Goal: Information Seeking & Learning: Learn about a topic

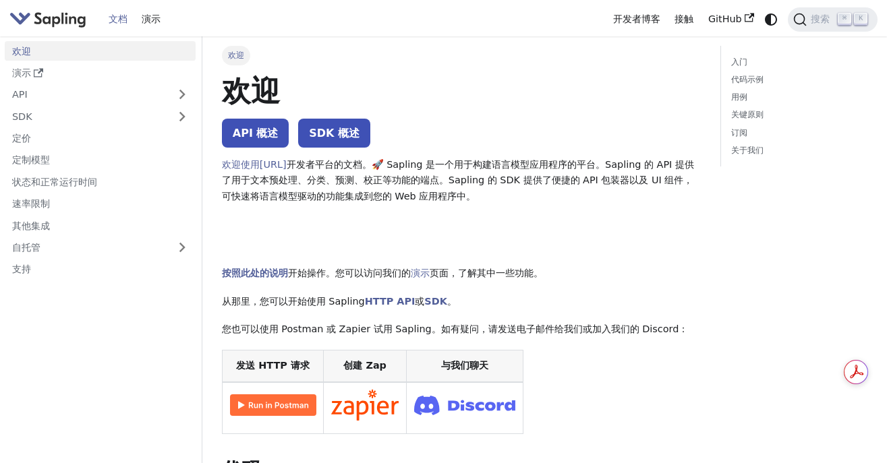
click at [509, 109] on h1 "欢迎" at bounding box center [462, 91] width 480 height 36
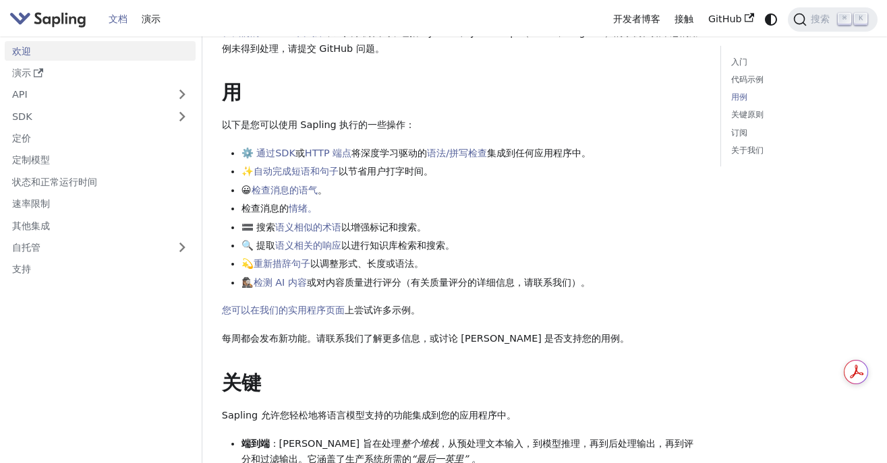
scroll to position [472, 0]
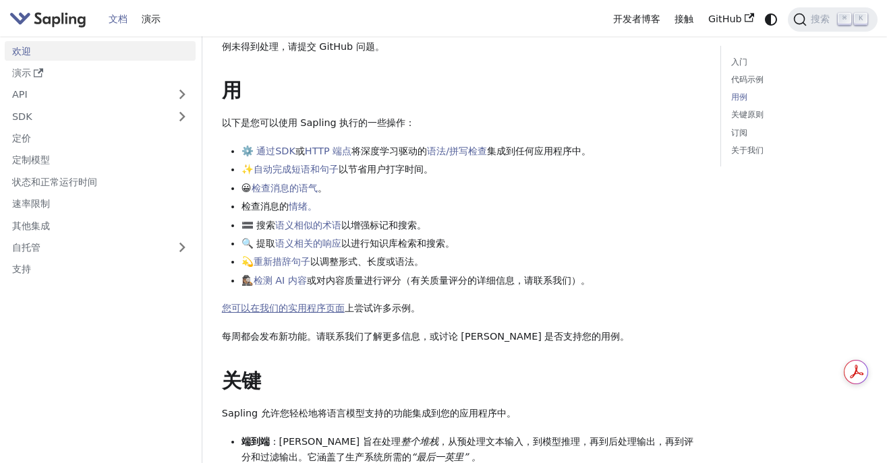
click at [318, 308] on font "您可以在我们的实用程序页面" at bounding box center [283, 308] width 123 height 11
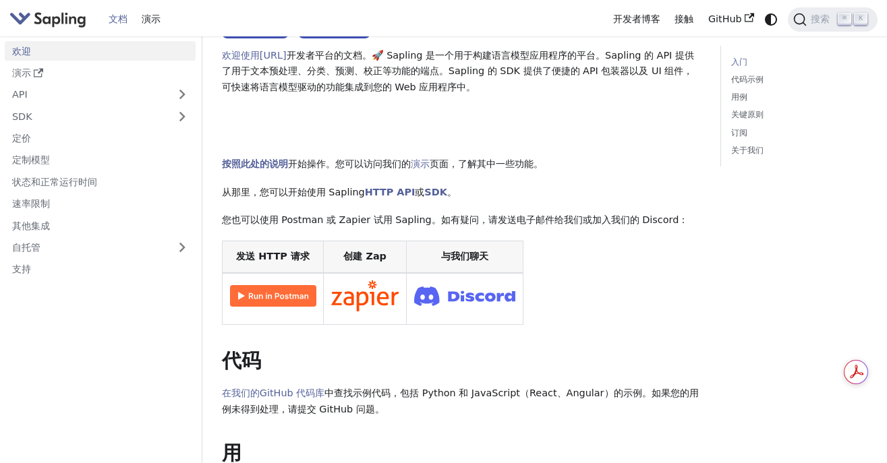
scroll to position [0, 0]
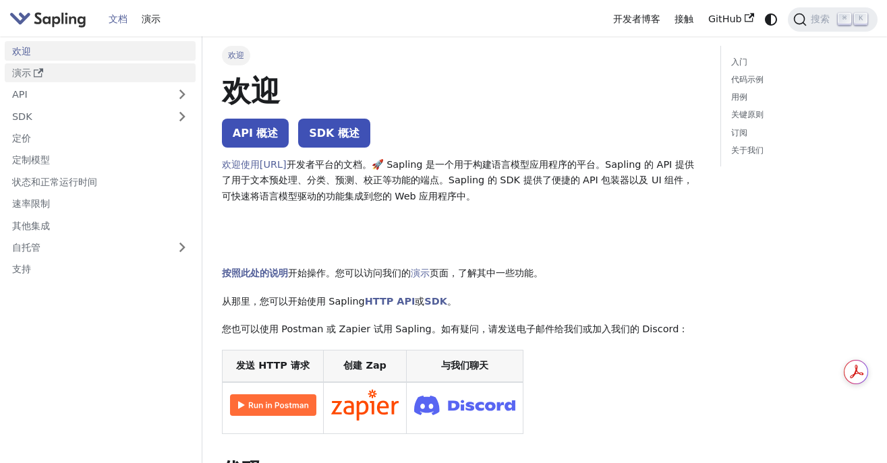
click at [85, 67] on link "演示" at bounding box center [100, 73] width 191 height 20
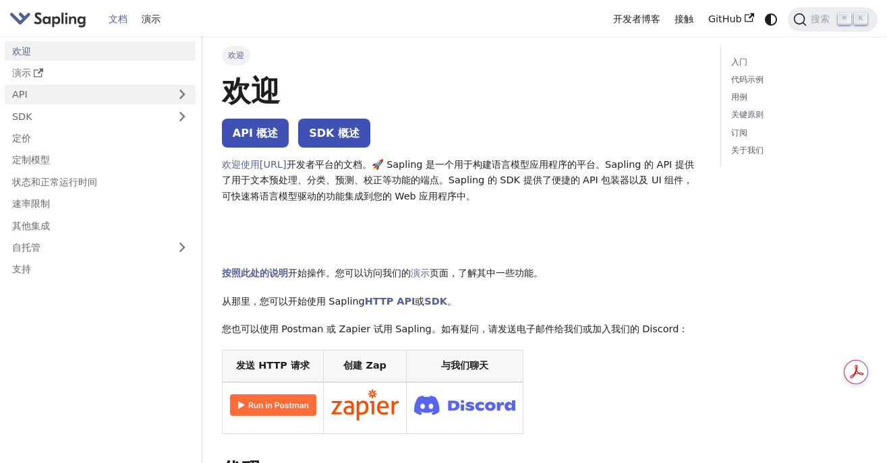
click at [45, 93] on link "API" at bounding box center [87, 95] width 164 height 20
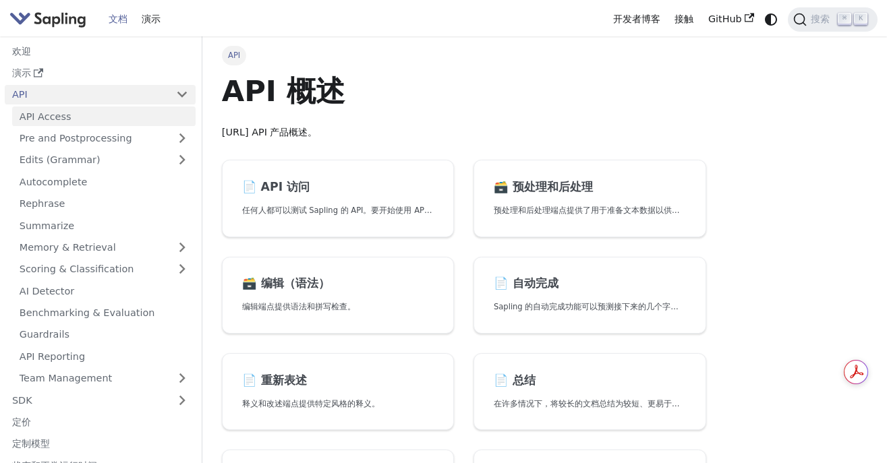
click at [109, 117] on link "API Access" at bounding box center [103, 117] width 183 height 20
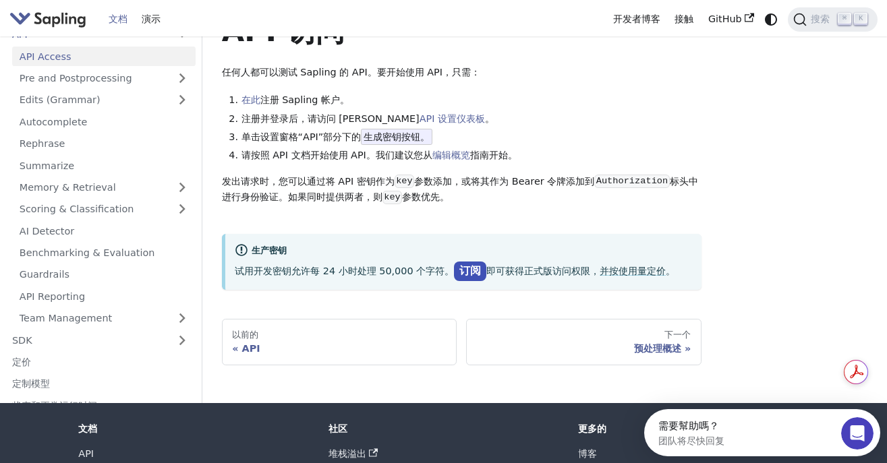
scroll to position [64, 0]
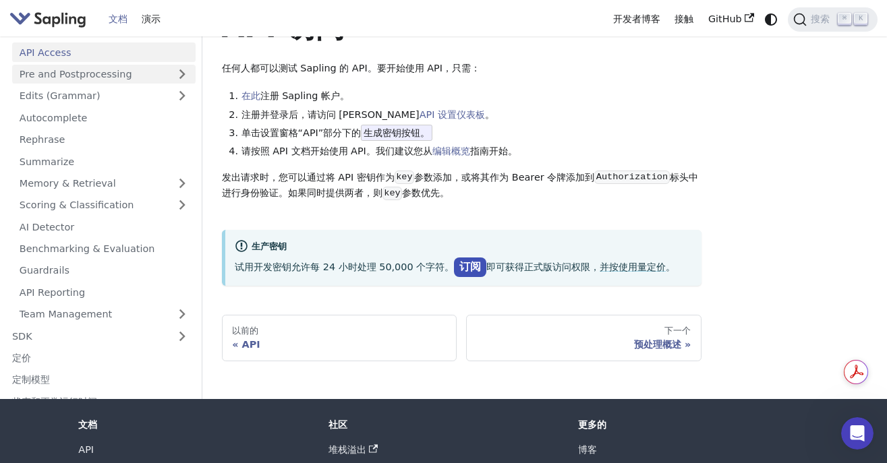
click at [83, 73] on link "Pre and Postprocessing" at bounding box center [103, 75] width 183 height 20
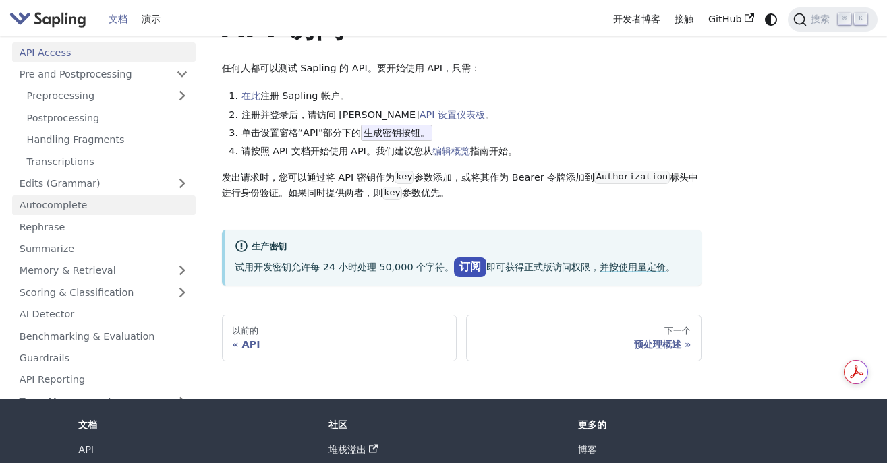
click at [110, 199] on link "Autocomplete" at bounding box center [103, 206] width 183 height 20
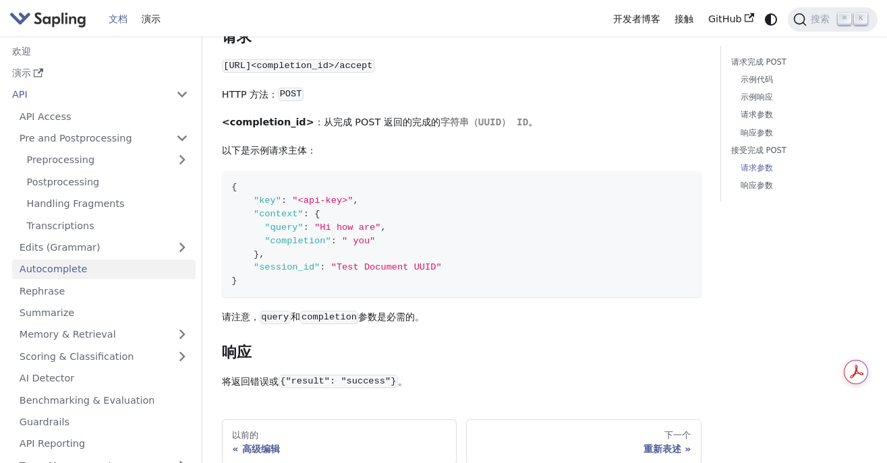
scroll to position [1452, 0]
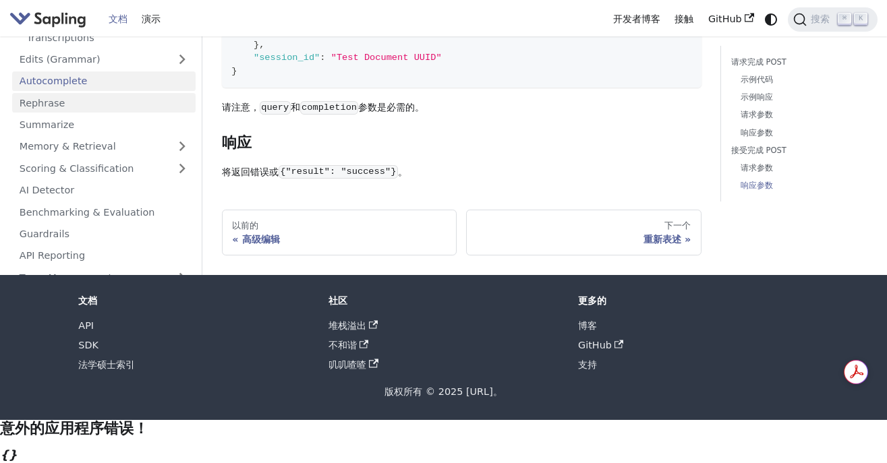
click at [80, 110] on link "Rephrase" at bounding box center [103, 103] width 183 height 20
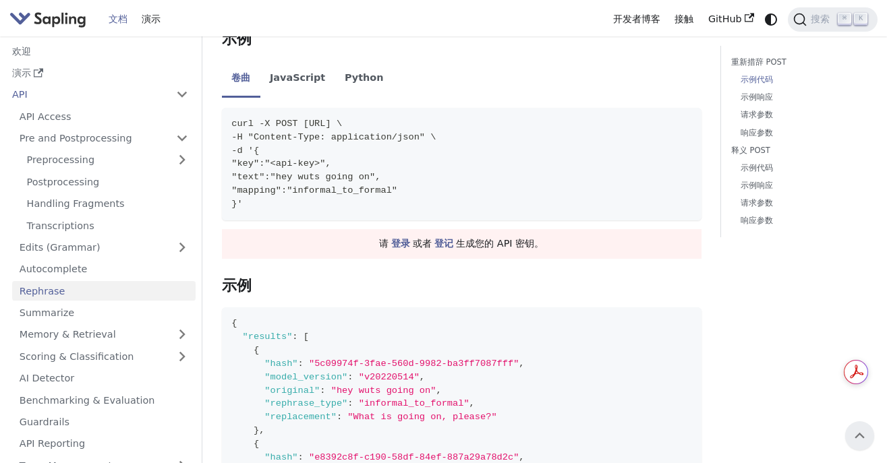
scroll to position [333, 0]
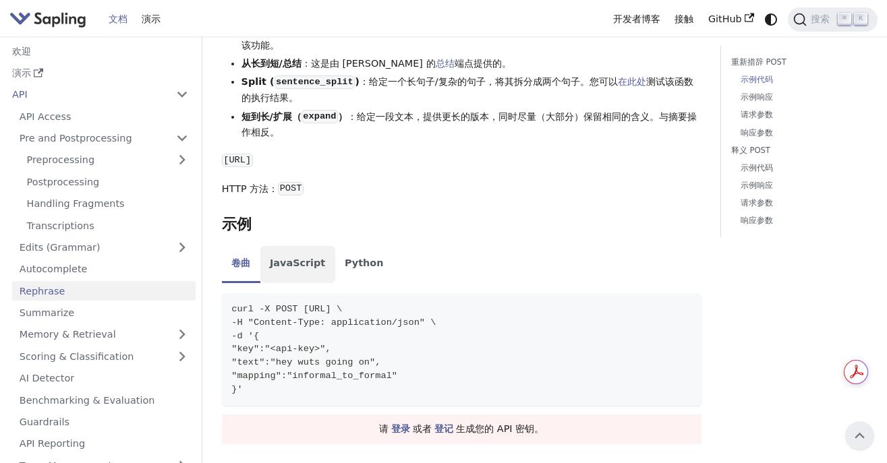
click at [295, 258] on font "JavaScript" at bounding box center [297, 263] width 55 height 11
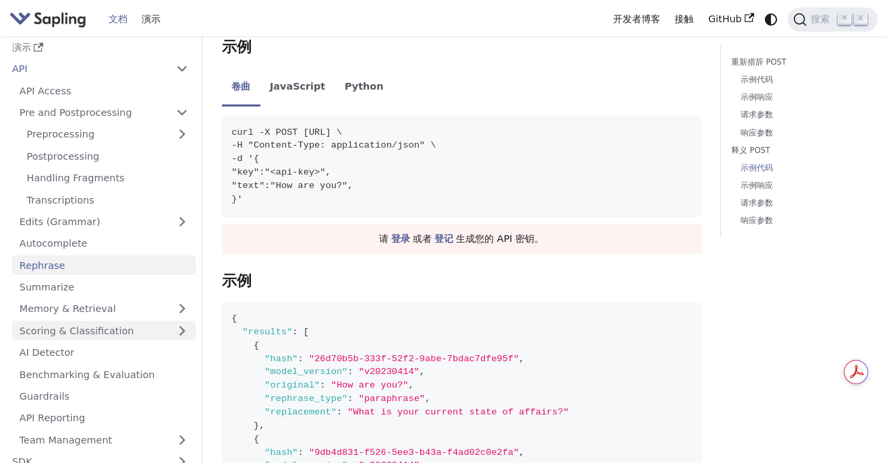
scroll to position [28, 0]
click at [108, 358] on link "AI Detector" at bounding box center [103, 351] width 183 height 20
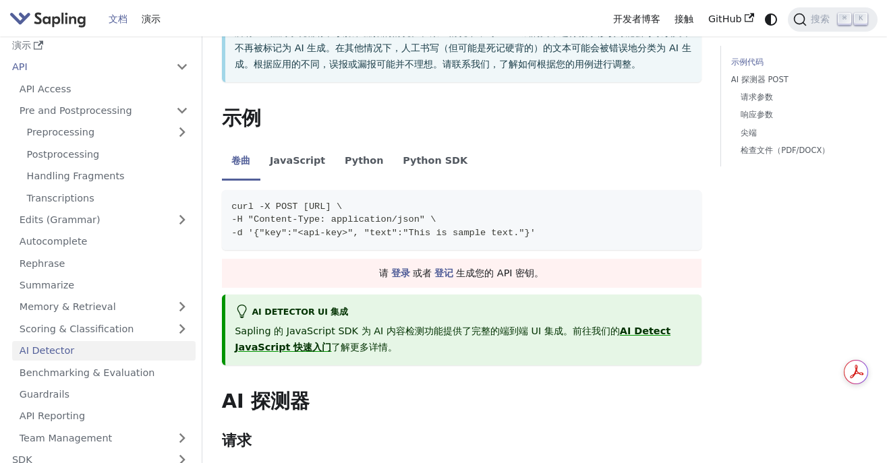
scroll to position [176, 0]
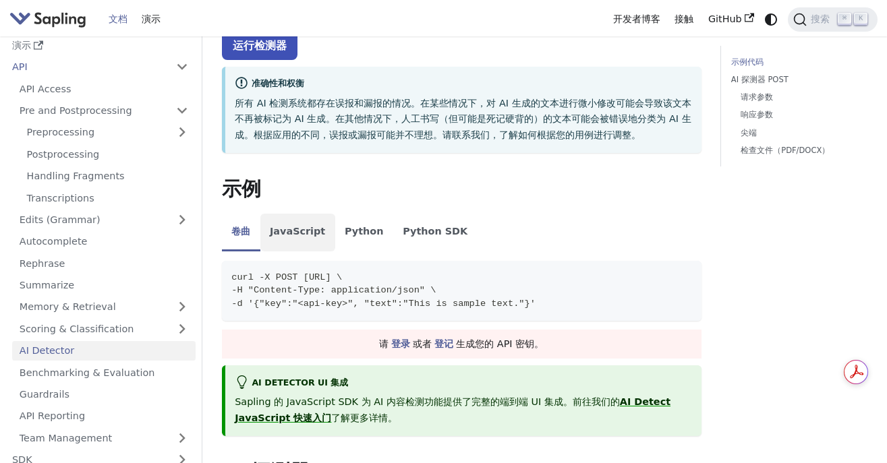
click at [287, 226] on font "JavaScript" at bounding box center [297, 231] width 55 height 11
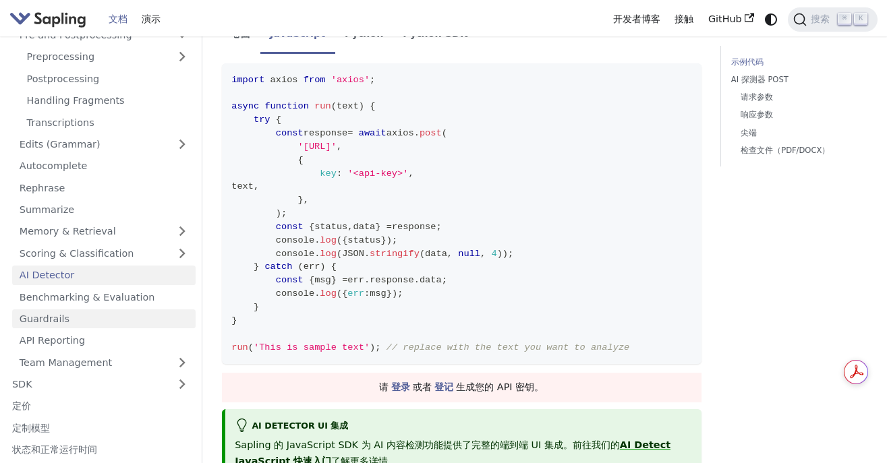
scroll to position [113, 0]
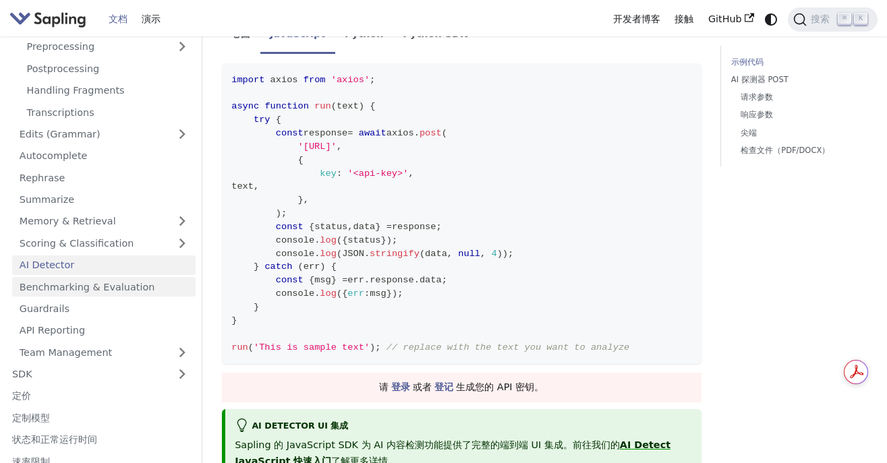
click at [112, 293] on link "Benchmarking & Evaluation" at bounding box center [103, 287] width 183 height 20
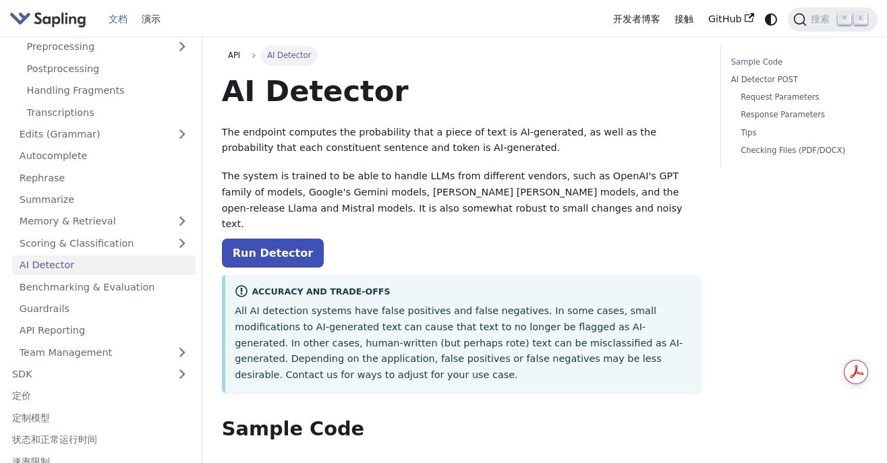
scroll to position [374, 0]
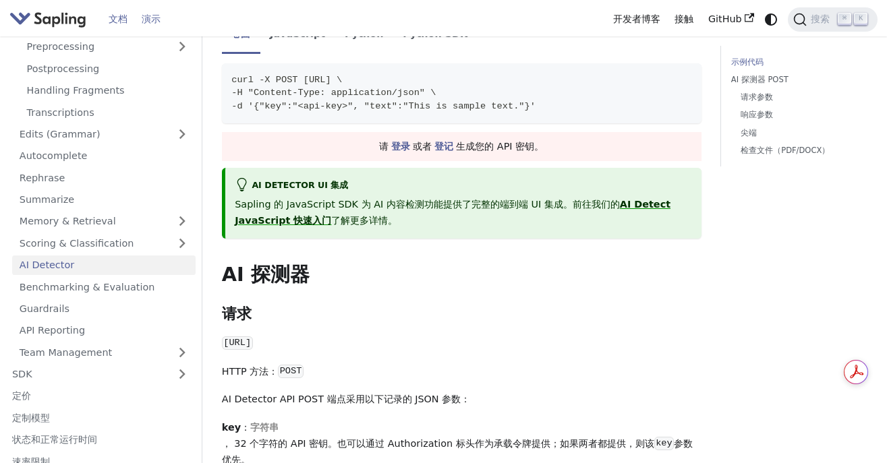
click at [157, 28] on link "演示" at bounding box center [151, 19] width 34 height 21
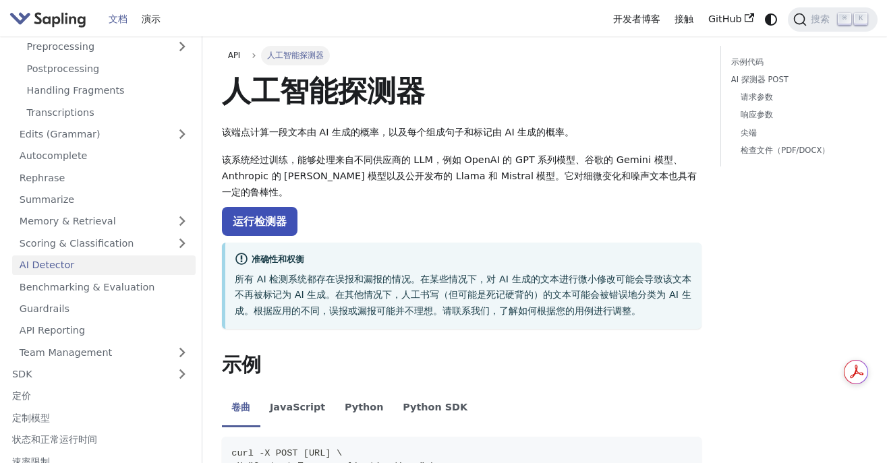
click at [31, 18] on img "主要的" at bounding box center [47, 19] width 77 height 20
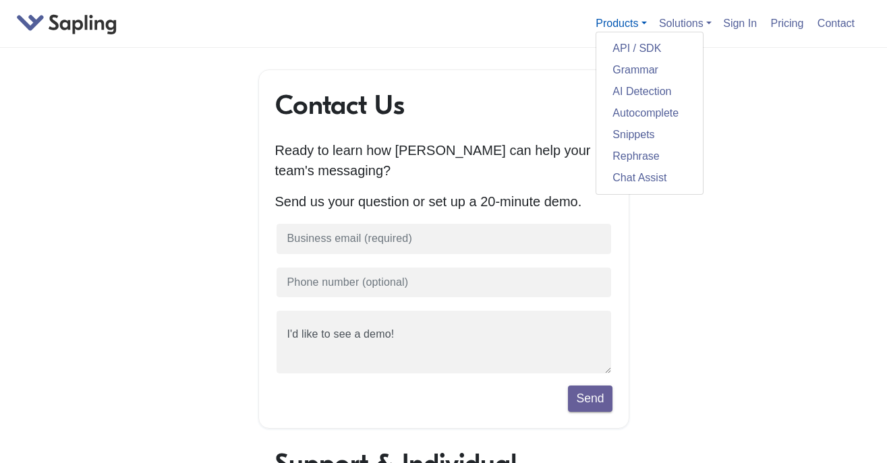
click at [616, 25] on link "Products" at bounding box center [621, 23] width 51 height 11
click at [86, 24] on link at bounding box center [66, 22] width 101 height 15
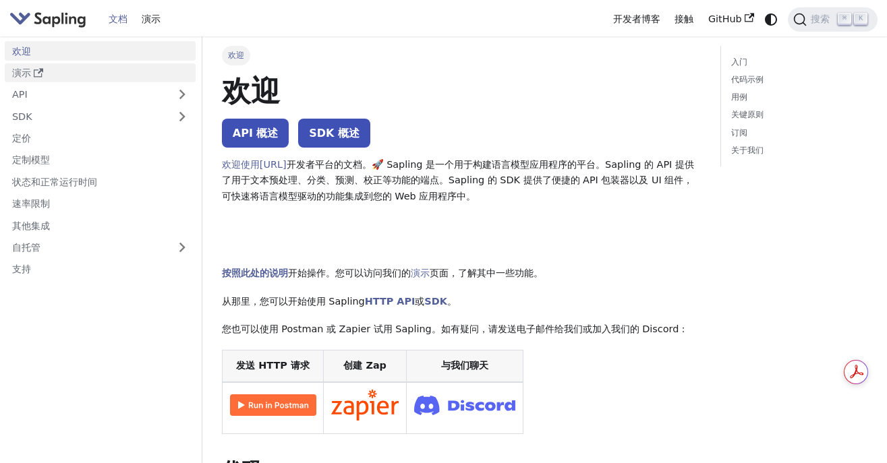
click at [98, 74] on link "演示" at bounding box center [100, 73] width 191 height 20
